Goal: Transaction & Acquisition: Purchase product/service

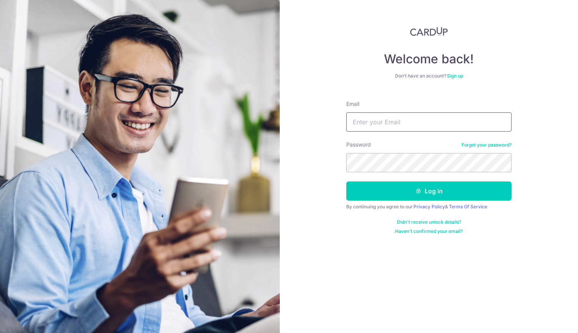
type input "[EMAIL_ADDRESS][DOMAIN_NAME]"
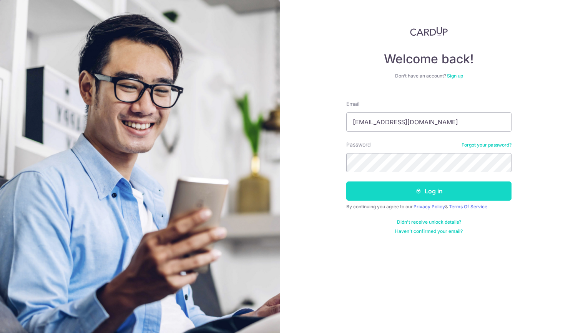
click at [396, 197] on button "Log in" at bounding box center [428, 191] width 165 height 19
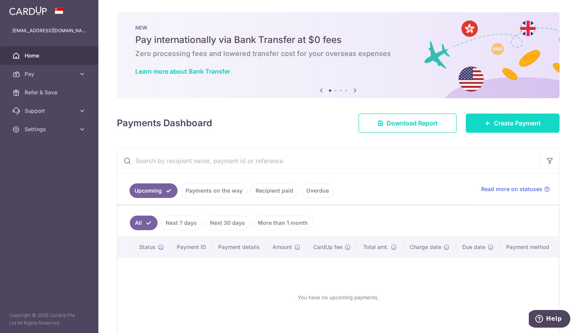
click at [489, 117] on body "tanyuchuan.tyc@gmail.com Home Pay Payments Recipients Cards Refer & Save Suppor…" at bounding box center [289, 166] width 578 height 333
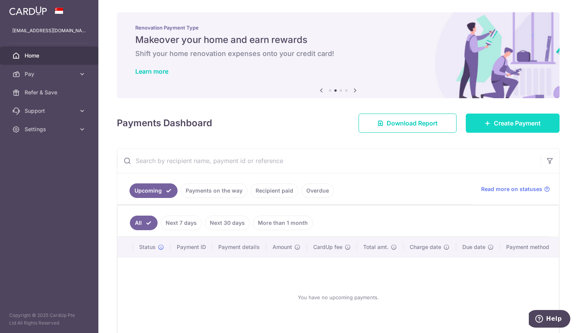
click at [521, 123] on span "Create Payment" at bounding box center [517, 123] width 47 height 9
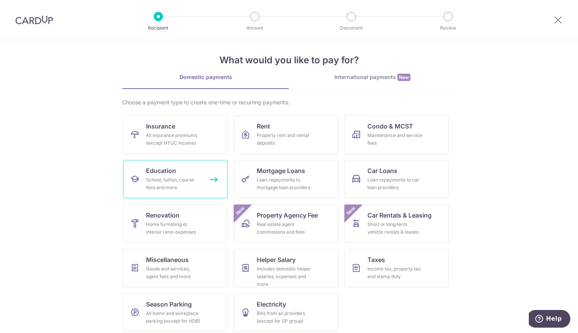
scroll to position [10, 0]
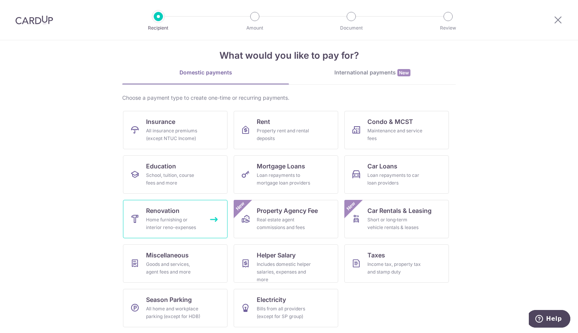
click at [154, 225] on div "Home furnishing or interior reno-expenses" at bounding box center [173, 223] width 55 height 15
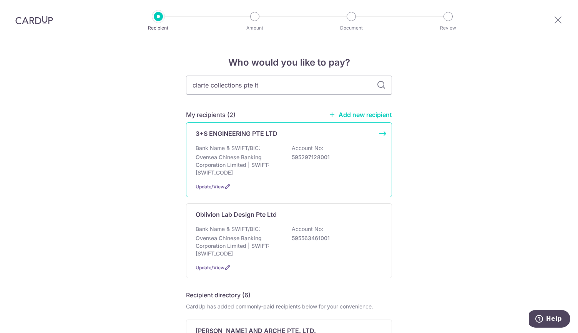
type input "clarte collections pte ltd"
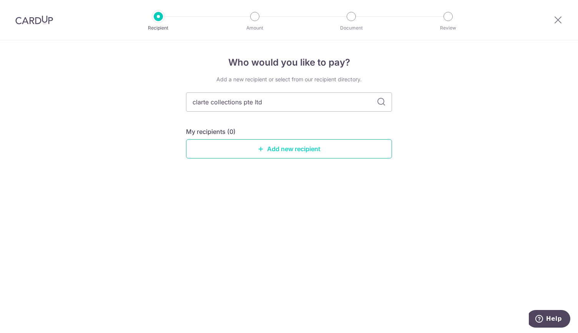
click at [354, 139] on link "Add new recipient" at bounding box center [289, 148] width 206 height 19
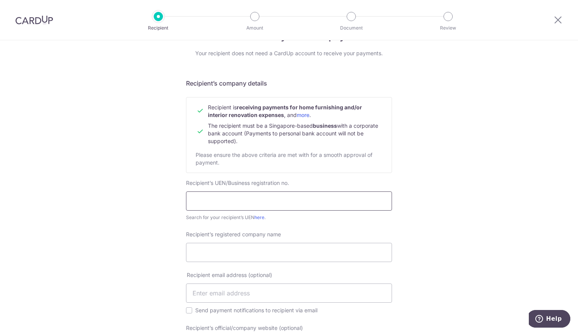
scroll to position [38, 0]
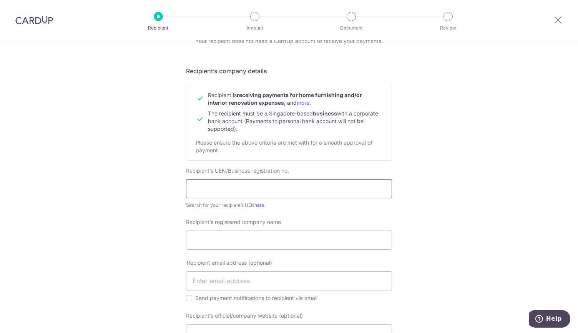
click at [243, 187] on input "text" at bounding box center [289, 188] width 206 height 19
type input "202401227K"
click at [238, 242] on input "Recipient’s registered company name" at bounding box center [289, 240] width 206 height 19
type input "Clarte Collections Pte Ltd"
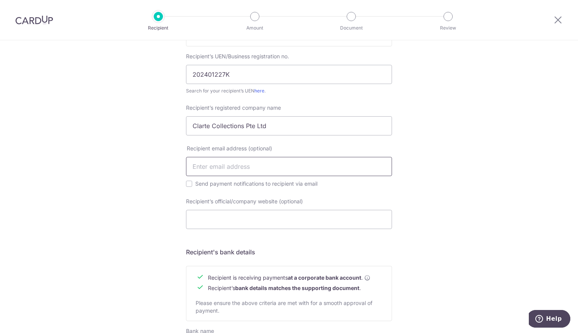
scroll to position [156, 0]
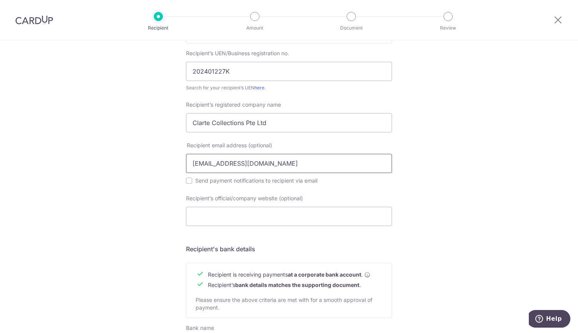
type input "[EMAIL_ADDRESS][DOMAIN_NAME]"
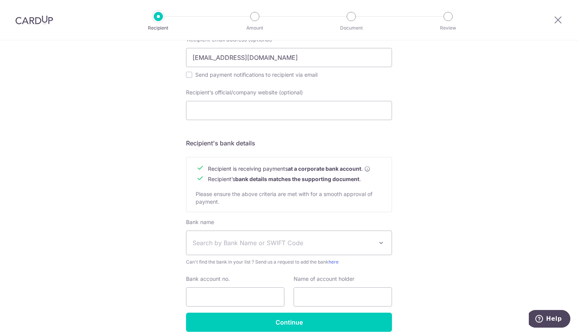
scroll to position [297, 0]
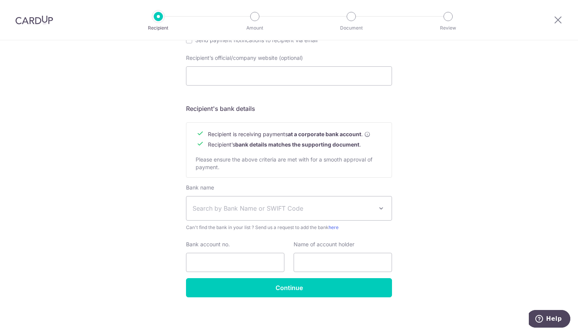
click at [451, 160] on div "Who would you like to pay? Your recipient does not need a CardUp account to rec…" at bounding box center [289, 39] width 578 height 590
click at [231, 202] on span "Search by Bank Name or SWIFT Code" at bounding box center [288, 209] width 205 height 24
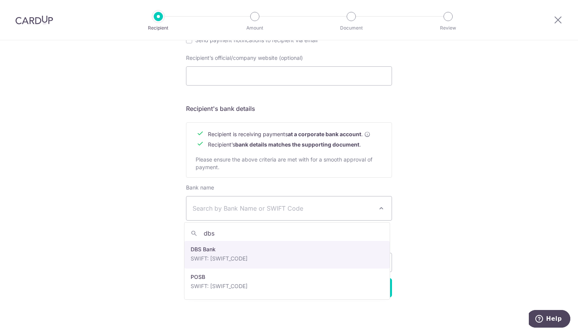
type input "dbs"
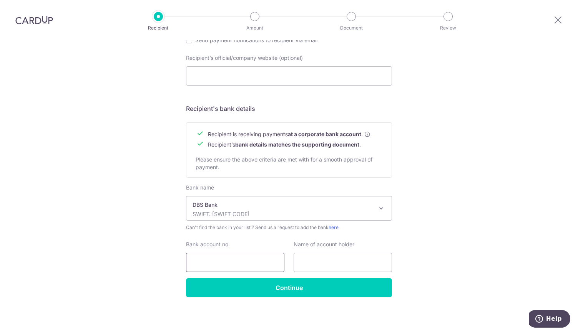
select select "6"
click at [226, 252] on div "Bank account no." at bounding box center [235, 256] width 98 height 31
click at [224, 254] on input "Bank account no." at bounding box center [235, 262] width 98 height 19
type input "0721110890"
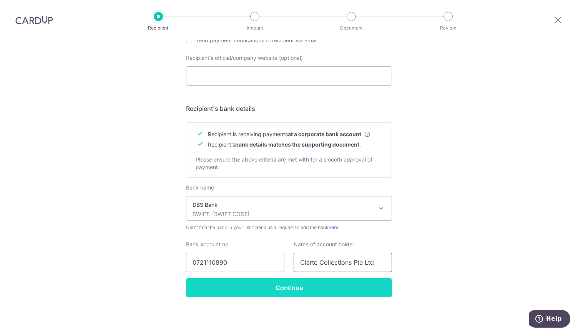
type input "Clarte Collections Pte Ltd"
click at [243, 292] on input "Continue" at bounding box center [289, 287] width 206 height 19
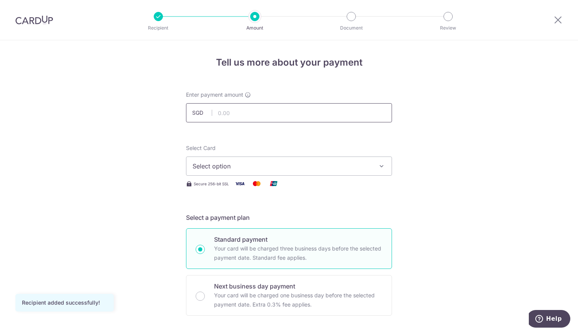
click at [287, 114] on input "text" at bounding box center [289, 112] width 206 height 19
type input "1,550.00"
click at [244, 181] on img at bounding box center [239, 184] width 15 height 10
click at [260, 171] on button "Select option" at bounding box center [289, 166] width 206 height 19
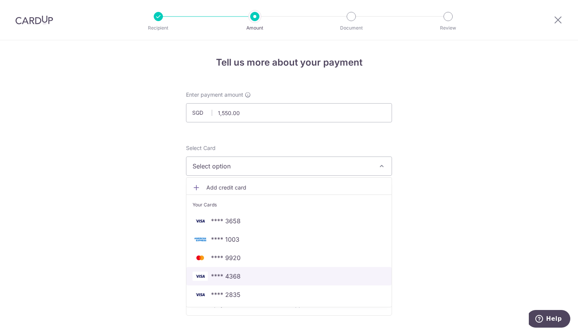
click at [250, 272] on span "**** 4368" at bounding box center [288, 276] width 193 height 9
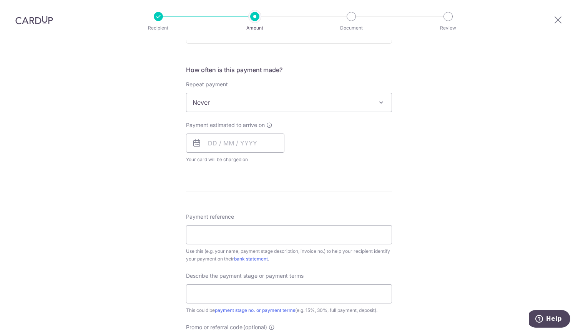
scroll to position [307, 0]
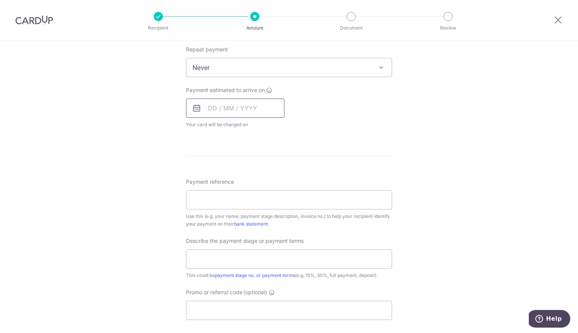
click at [204, 106] on input "text" at bounding box center [235, 108] width 98 height 19
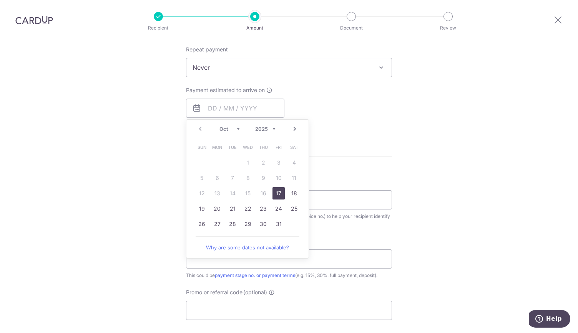
drag, startPoint x: 273, startPoint y: 190, endPoint x: 413, endPoint y: 128, distance: 153.0
click at [273, 190] on link "17" at bounding box center [278, 193] width 12 height 12
type input "17/10/2025"
click at [413, 128] on div "Tell us more about your payment Enter payment amount SGD 1,550.00 1550.00 Recip…" at bounding box center [289, 106] width 578 height 746
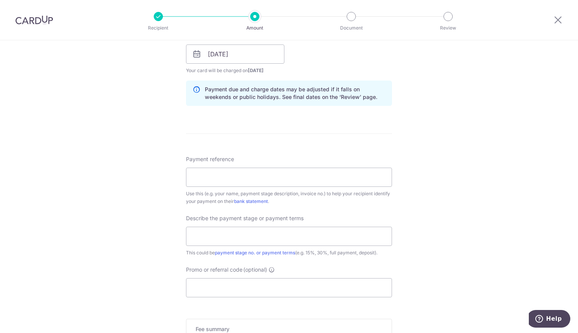
scroll to position [384, 0]
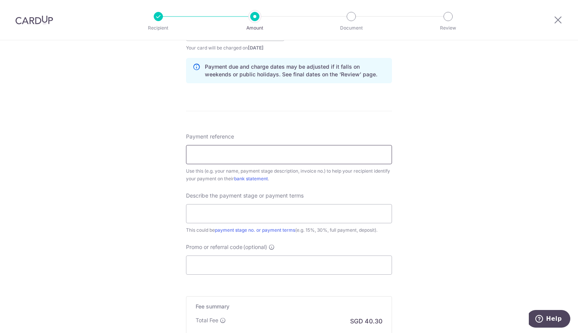
click at [267, 155] on input "Payment reference" at bounding box center [289, 154] width 206 height 19
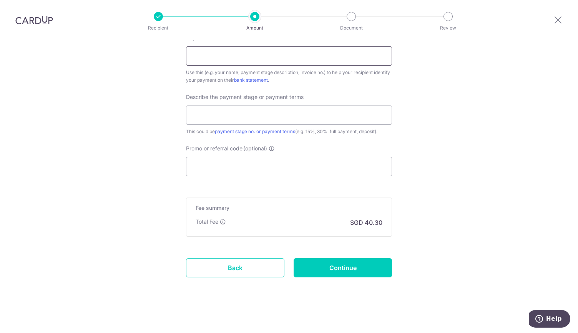
scroll to position [406, 0]
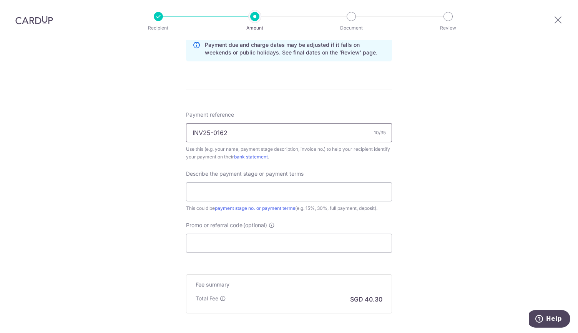
type input "INV25-0162"
click at [267, 190] on input "text" at bounding box center [289, 191] width 206 height 19
type input "full payment"
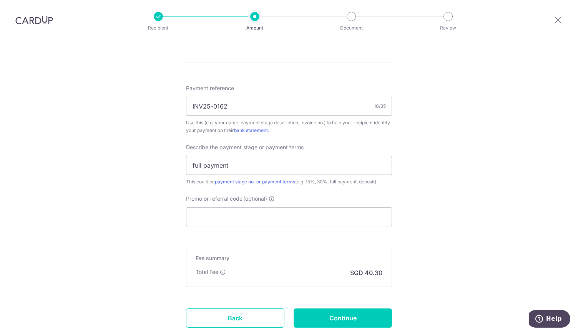
scroll to position [444, 0]
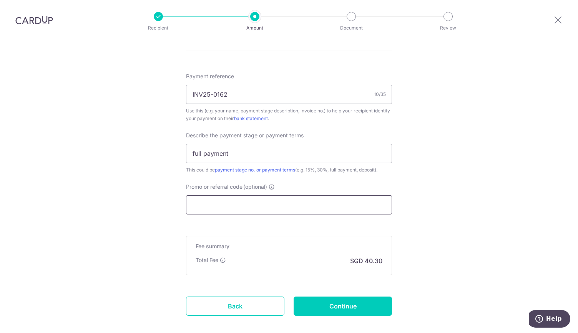
click at [270, 207] on input "Promo or referral code (optional)" at bounding box center [289, 205] width 206 height 19
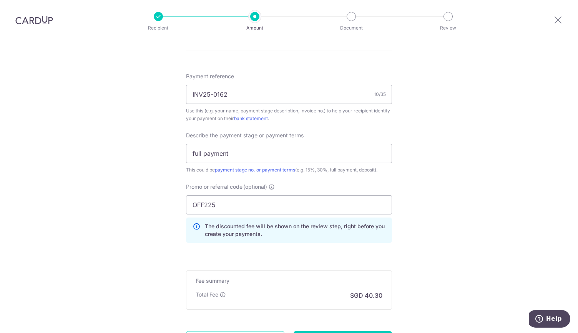
click at [535, 246] on div "Tell us more about your payment Enter payment amount SGD 1,550.00 1550.00 Recip…" at bounding box center [289, 2] width 578 height 812
drag, startPoint x: 225, startPoint y: 204, endPoint x: -53, endPoint y: 191, distance: 278.8
click at [0, 191] on html "Recipient Amount Document Review Tell us more about your payment Enter payment …" at bounding box center [289, 166] width 578 height 333
type input "OCBC195"
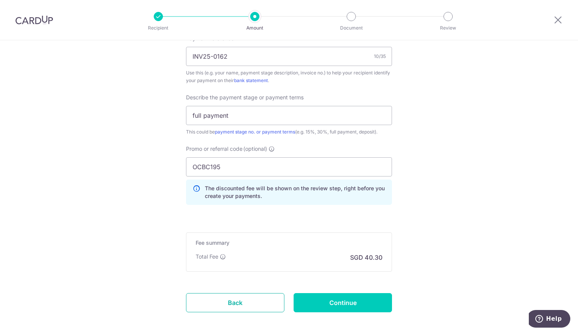
scroll to position [517, 0]
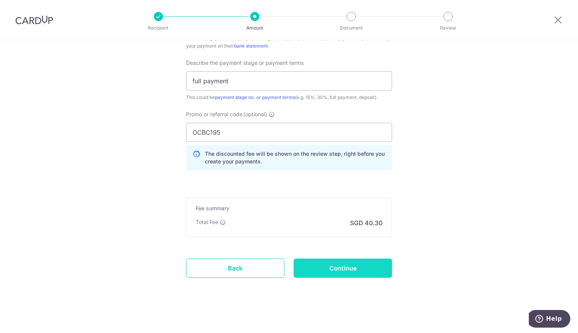
click at [340, 266] on input "Continue" at bounding box center [342, 268] width 98 height 19
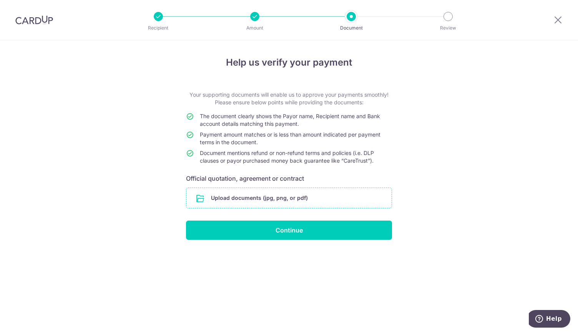
click at [302, 202] on input "file" at bounding box center [288, 198] width 205 height 20
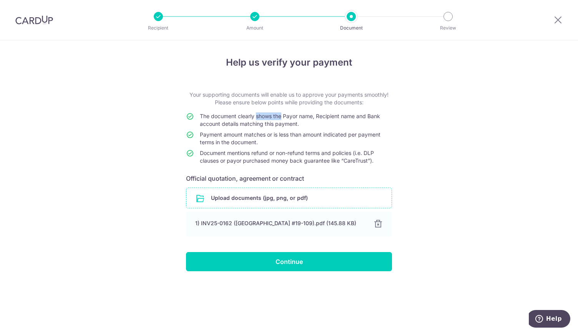
drag, startPoint x: 257, startPoint y: 117, endPoint x: 284, endPoint y: 117, distance: 27.7
click at [283, 117] on span "The document clearly shows the Payor name, Recipient name and Bank account deta…" at bounding box center [290, 120] width 180 height 14
click at [287, 117] on span "The document clearly shows the Payor name, Recipient name and Bank account deta…" at bounding box center [290, 120] width 180 height 14
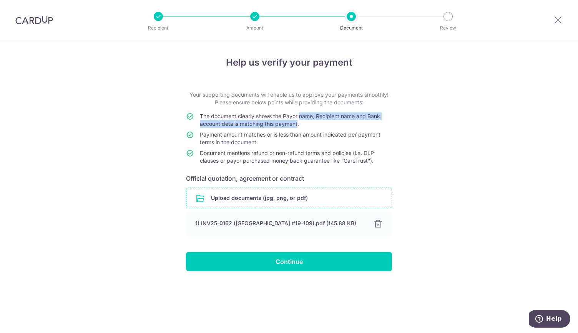
drag, startPoint x: 300, startPoint y: 116, endPoint x: 298, endPoint y: 129, distance: 12.4
click at [298, 129] on td "The document clearly shows the Payor name, Recipient name and Bank account deta…" at bounding box center [296, 122] width 192 height 18
click at [419, 173] on div "Help us verify your payment Your supporting documents will enable us to approve…" at bounding box center [289, 186] width 578 height 293
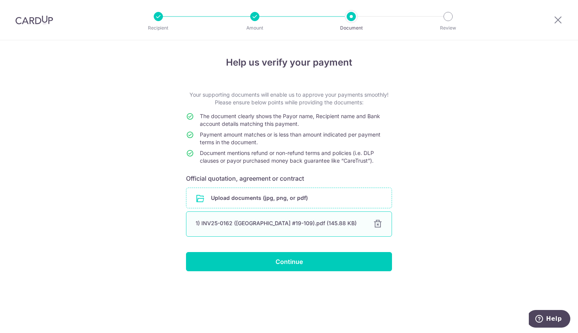
click at [371, 228] on div "1) INV25-0162 ([GEOGRAPHIC_DATA] #19-109).pdf (145.88 KB) 100% Done Download" at bounding box center [289, 224] width 206 height 25
click at [378, 224] on div at bounding box center [377, 224] width 9 height 9
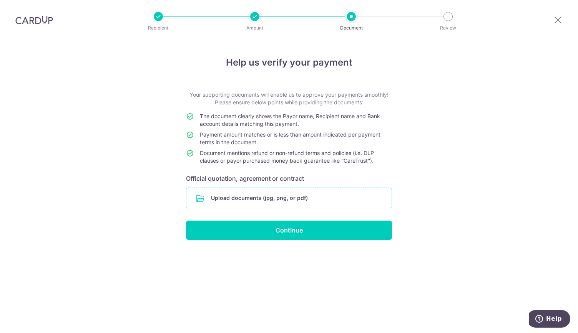
click at [441, 209] on div "Help us verify your payment Your supporting documents will enable us to approve…" at bounding box center [289, 186] width 578 height 293
click at [259, 17] on li "Document" at bounding box center [307, 16] width 96 height 9
click at [154, 22] on div "Recipient Amount Document Review" at bounding box center [303, 20] width 330 height 40
click at [174, 18] on li "Amount" at bounding box center [211, 16] width 96 height 9
click at [266, 16] on li "Document" at bounding box center [307, 16] width 96 height 9
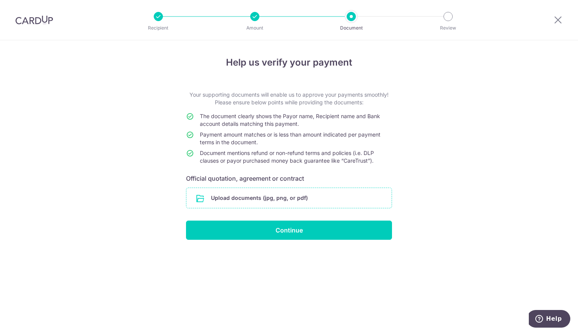
click at [373, 20] on li "Review" at bounding box center [404, 16] width 96 height 9
click at [428, 136] on div "Help us verify your payment Your supporting documents will enable us to approve…" at bounding box center [289, 186] width 578 height 293
click at [466, 171] on div "Help us verify your payment Your supporting documents will enable us to approve…" at bounding box center [289, 186] width 578 height 293
click at [316, 199] on input "file" at bounding box center [288, 198] width 205 height 20
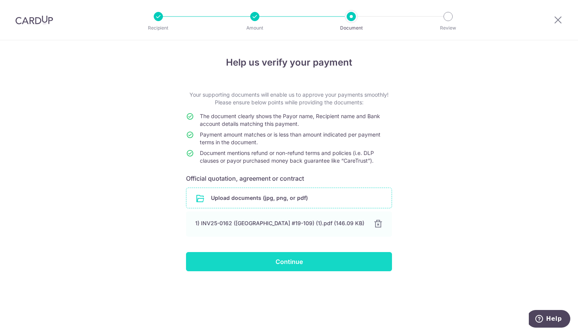
click at [313, 268] on input "Continue" at bounding box center [289, 261] width 206 height 19
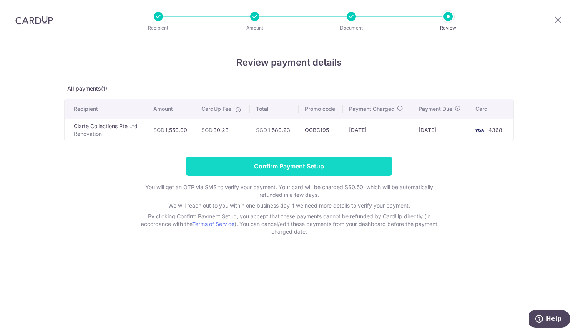
click at [295, 163] on input "Confirm Payment Setup" at bounding box center [289, 166] width 206 height 19
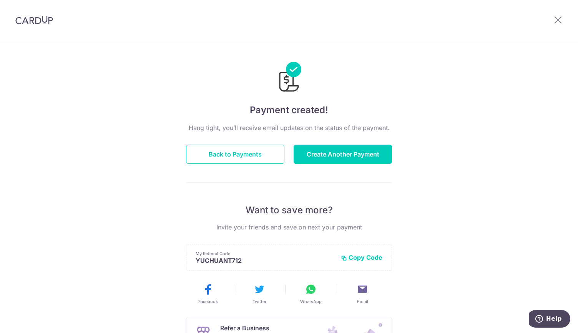
scroll to position [116, 0]
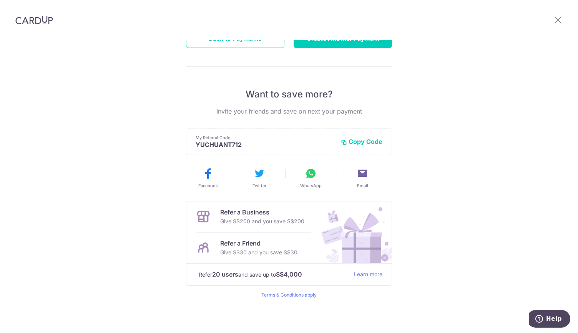
click at [365, 142] on button "Copy Code" at bounding box center [361, 142] width 41 height 8
click at [310, 174] on icon at bounding box center [311, 173] width 12 height 12
click at [429, 152] on div "Payment created! Hang tight, you’ll receive email updates on the status of the …" at bounding box center [289, 129] width 578 height 410
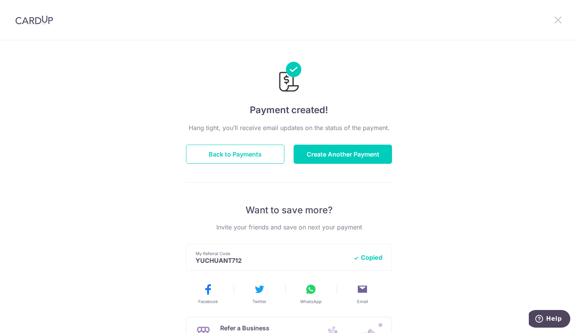
click at [558, 23] on icon at bounding box center [557, 20] width 9 height 10
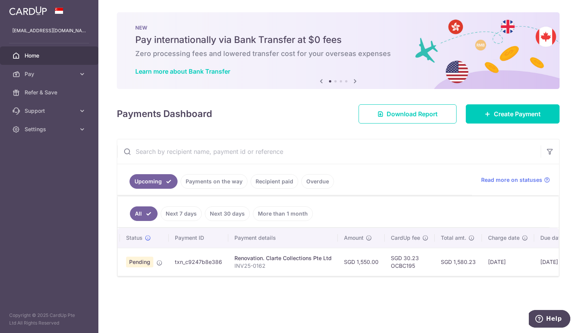
scroll to position [0, 14]
